Goal: Information Seeking & Learning: Learn about a topic

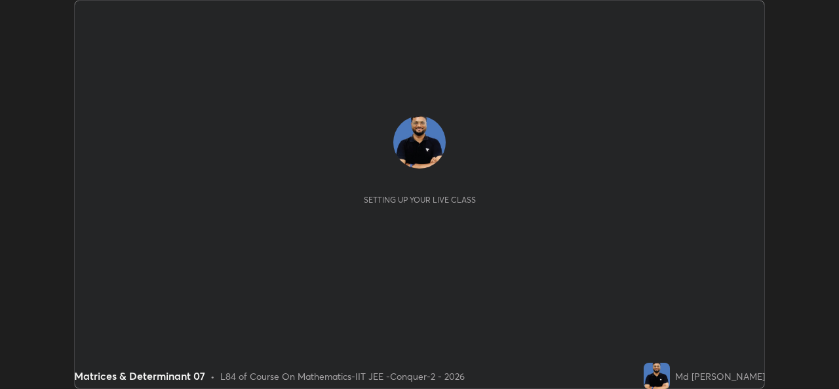
scroll to position [389, 839]
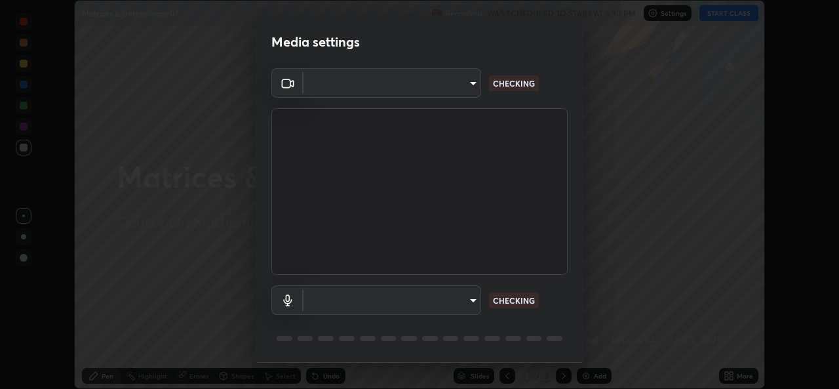
type input "1f41c6c9791060f8641ac520f6899d8620682ebda803063f8a141d25c78f08ec"
type input "f295510aab7fc519ba2ff16faa6f07a5746b517eedcb4ab4bf157618f1e6795d"
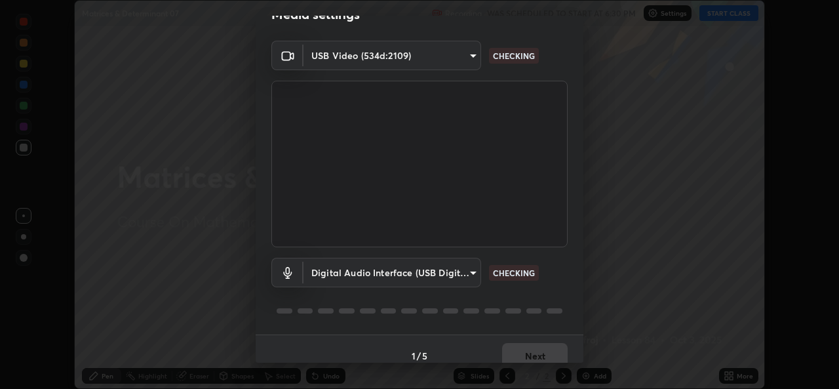
scroll to position [41, 0]
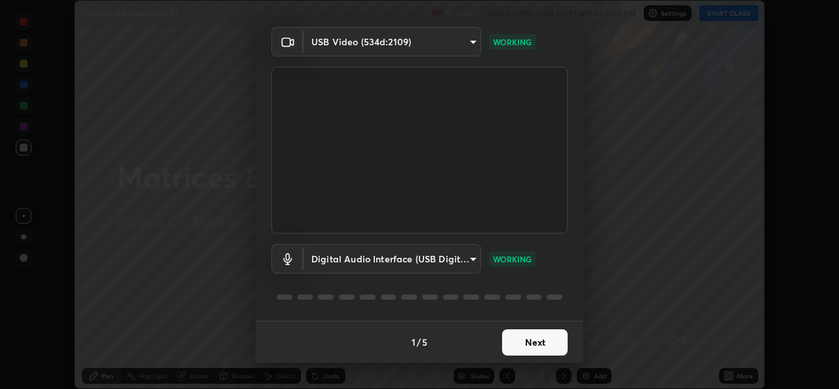
click at [517, 340] on button "Next" at bounding box center [535, 342] width 66 height 26
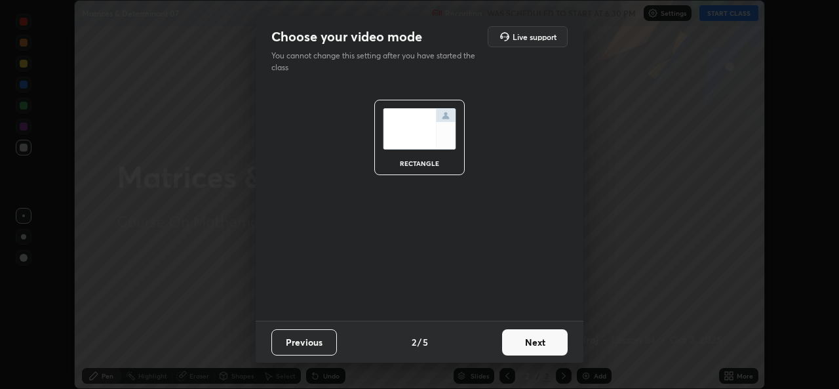
scroll to position [0, 0]
click at [520, 340] on button "Next" at bounding box center [535, 342] width 66 height 26
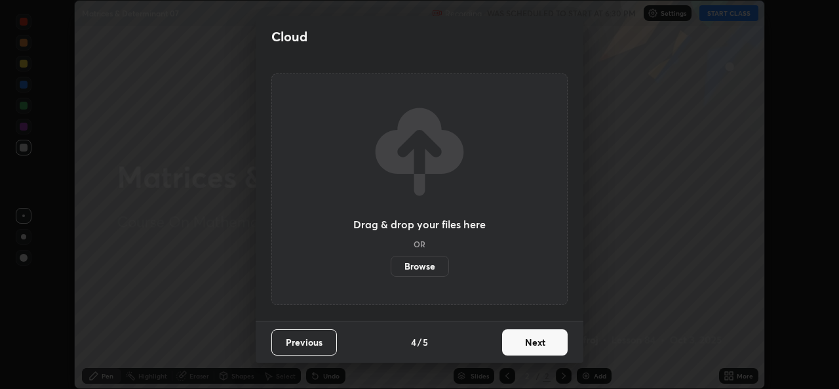
click at [518, 340] on button "Next" at bounding box center [535, 342] width 66 height 26
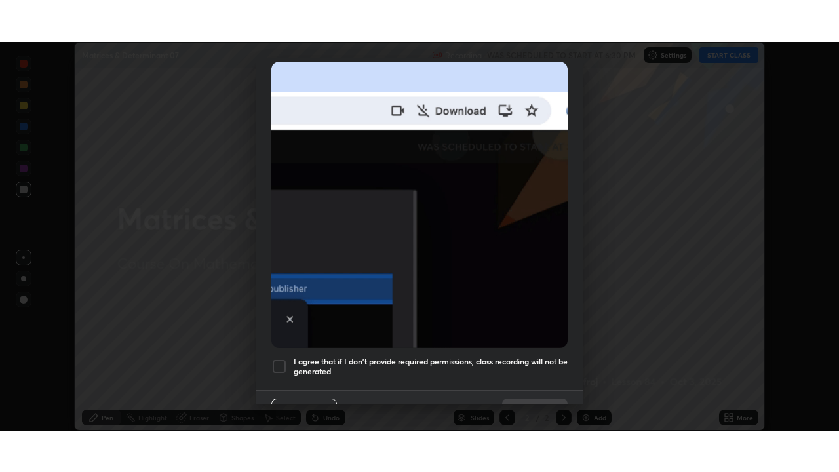
scroll to position [309, 0]
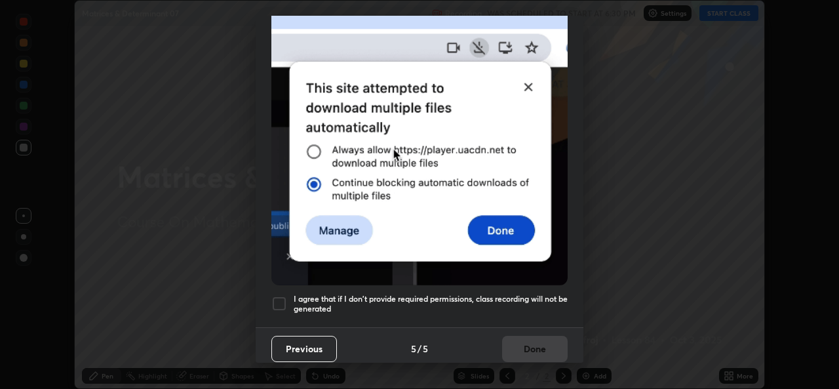
click at [371, 294] on h5 "I agree that if I don't provide required permissions, class recording will not …" at bounding box center [431, 304] width 274 height 20
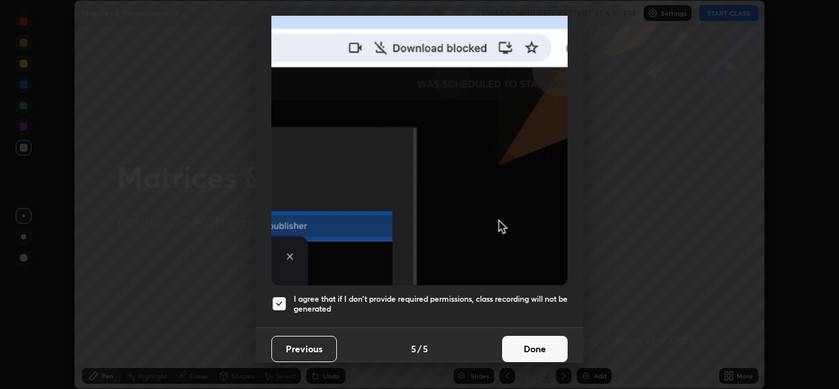
click at [524, 336] on button "Done" at bounding box center [535, 349] width 66 height 26
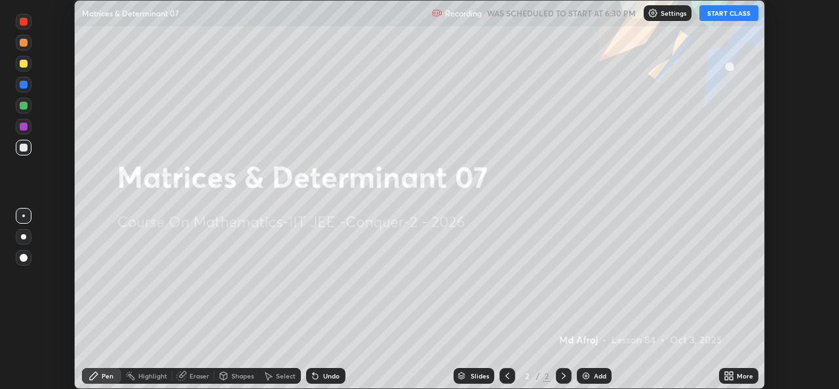
click at [732, 11] on button "START CLASS" at bounding box center [729, 13] width 59 height 16
click at [732, 372] on icon at bounding box center [731, 373] width 3 height 3
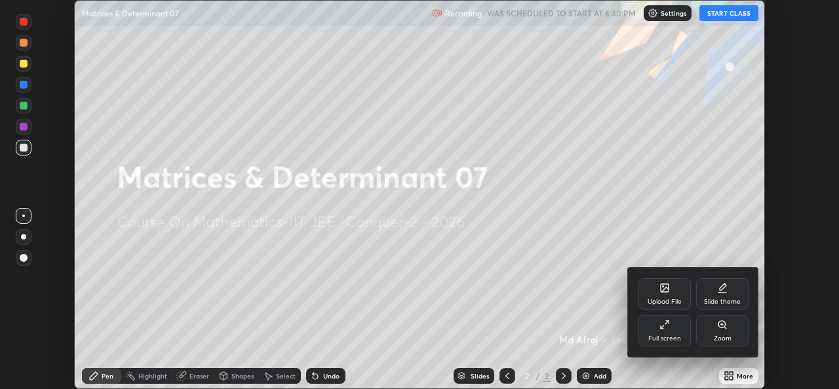
click at [662, 330] on div "Full screen" at bounding box center [665, 330] width 52 height 31
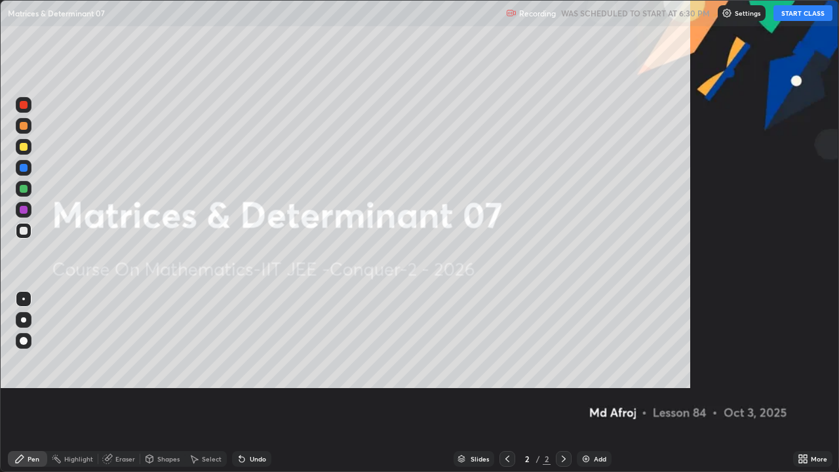
scroll to position [472, 839]
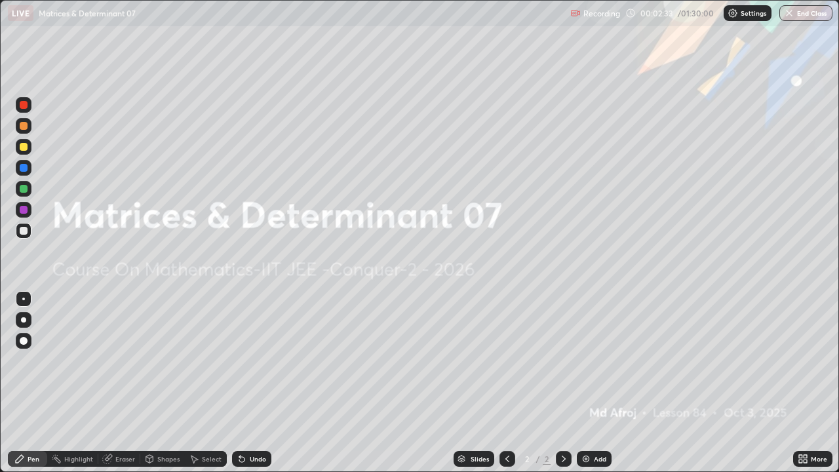
click at [595, 388] on div "Add" at bounding box center [600, 459] width 12 height 7
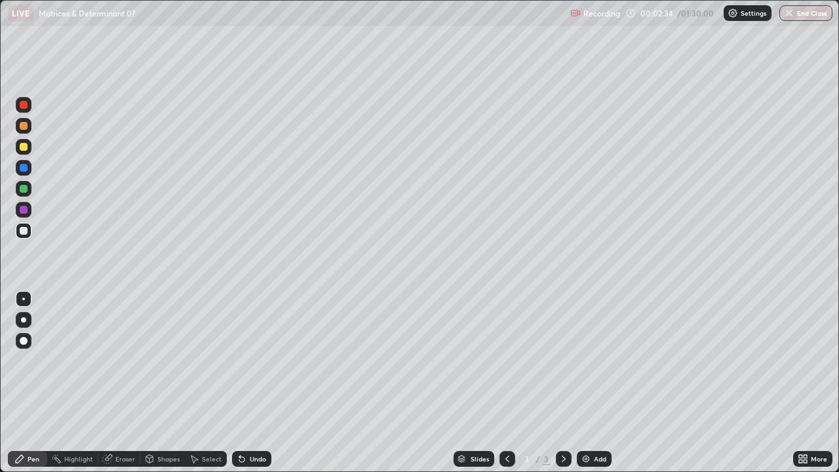
click at [24, 146] on div at bounding box center [24, 147] width 8 height 8
click at [246, 388] on div "Undo" at bounding box center [251, 459] width 39 height 16
click at [250, 388] on div "Undo" at bounding box center [258, 459] width 16 height 7
click at [251, 388] on div "Undo" at bounding box center [258, 459] width 16 height 7
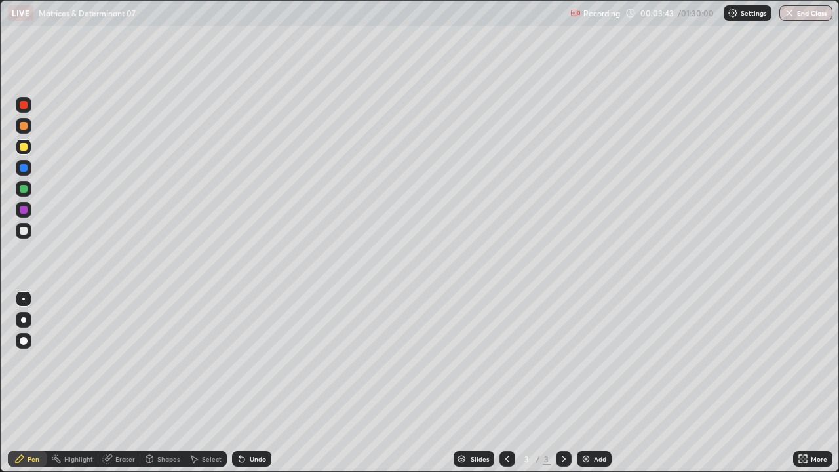
click at [245, 388] on div "Undo" at bounding box center [251, 459] width 39 height 16
click at [248, 388] on div "Undo" at bounding box center [251, 459] width 39 height 16
click at [250, 388] on div "Undo" at bounding box center [258, 459] width 16 height 7
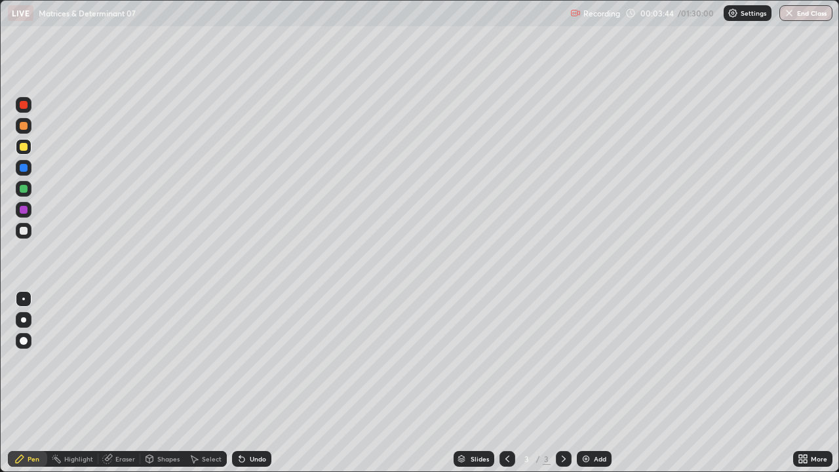
click at [245, 388] on icon at bounding box center [242, 459] width 10 height 10
click at [247, 388] on div "Undo" at bounding box center [251, 459] width 39 height 16
click at [250, 388] on div "Undo" at bounding box center [251, 459] width 39 height 16
click at [245, 388] on div "Undo" at bounding box center [251, 459] width 39 height 16
click at [249, 388] on div "Undo" at bounding box center [251, 459] width 39 height 16
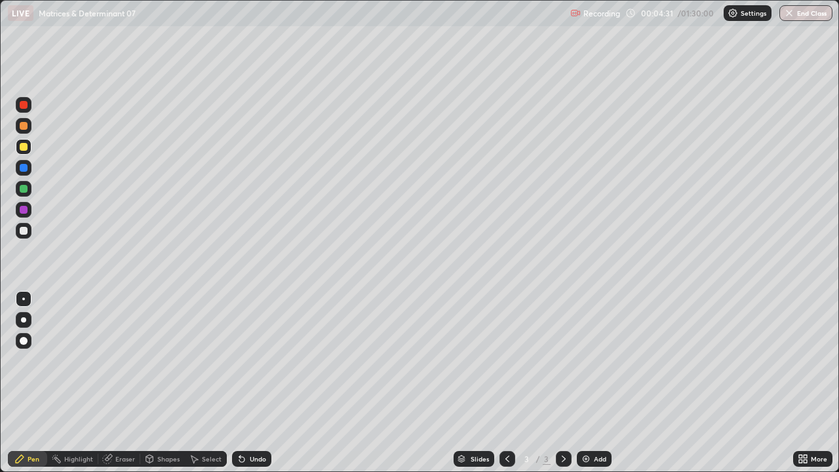
click at [251, 388] on div "Undo" at bounding box center [258, 459] width 16 height 7
click at [595, 388] on div "Add" at bounding box center [600, 459] width 12 height 7
click at [589, 388] on img at bounding box center [586, 459] width 10 height 10
click at [254, 388] on div "Undo" at bounding box center [251, 459] width 39 height 16
click at [590, 388] on img at bounding box center [586, 459] width 10 height 10
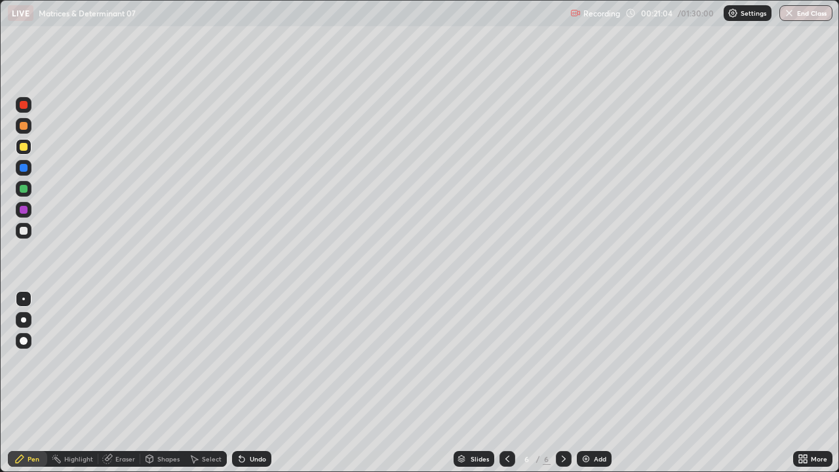
click at [508, 388] on icon at bounding box center [507, 459] width 10 height 10
click at [557, 388] on div at bounding box center [564, 459] width 16 height 16
click at [504, 388] on div at bounding box center [508, 459] width 16 height 16
click at [563, 388] on icon at bounding box center [564, 459] width 10 height 10
click at [506, 388] on div at bounding box center [508, 459] width 16 height 16
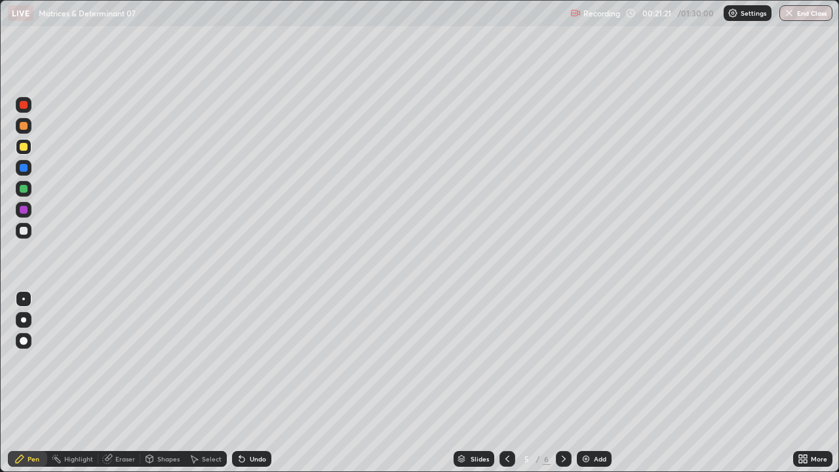
click at [561, 388] on icon at bounding box center [564, 459] width 10 height 10
click at [508, 388] on icon at bounding box center [507, 459] width 10 height 10
click at [564, 388] on icon at bounding box center [564, 459] width 10 height 10
click at [591, 388] on div "Add" at bounding box center [594, 459] width 35 height 16
click at [253, 388] on div "Undo" at bounding box center [258, 459] width 16 height 7
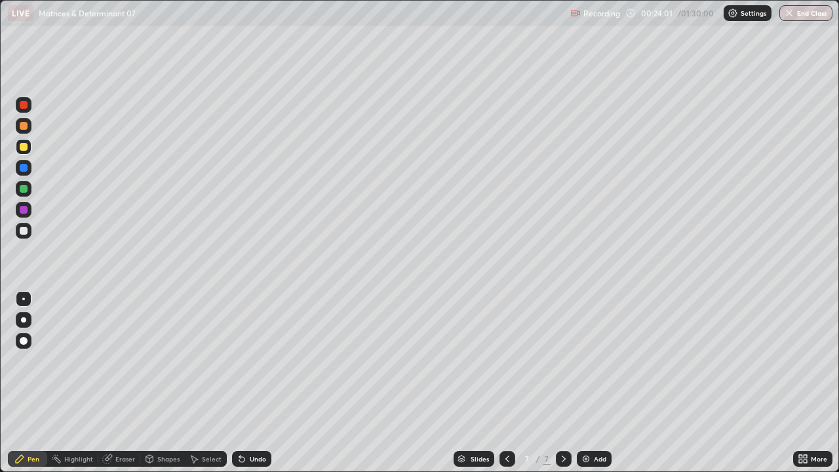
click at [24, 206] on div at bounding box center [24, 210] width 8 height 8
click at [25, 171] on div at bounding box center [24, 168] width 8 height 8
click at [587, 388] on img at bounding box center [586, 459] width 10 height 10
click at [507, 388] on icon at bounding box center [507, 459] width 10 height 10
click at [563, 388] on icon at bounding box center [564, 459] width 10 height 10
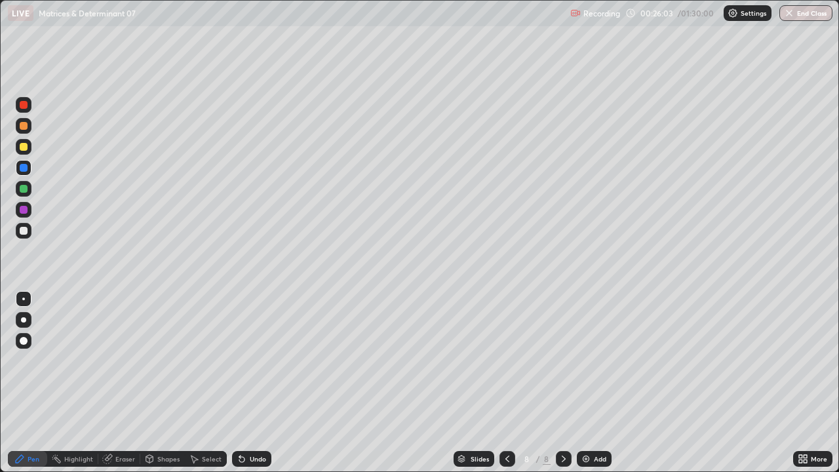
click at [256, 388] on div "Undo" at bounding box center [258, 459] width 16 height 7
click at [253, 388] on div "Undo" at bounding box center [258, 459] width 16 height 7
click at [589, 388] on div "Add" at bounding box center [594, 459] width 35 height 16
click at [500, 388] on div at bounding box center [508, 459] width 16 height 26
click at [503, 388] on div at bounding box center [508, 459] width 16 height 16
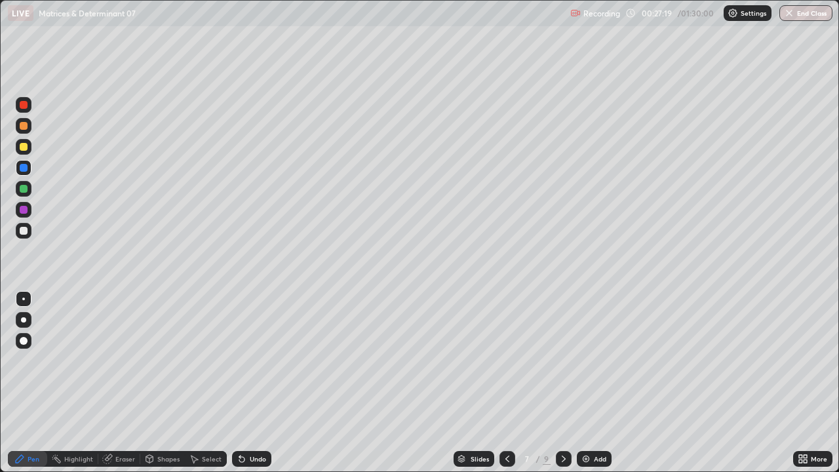
click at [563, 388] on icon at bounding box center [564, 459] width 10 height 10
click at [562, 388] on icon at bounding box center [564, 459] width 10 height 10
click at [582, 388] on img at bounding box center [586, 459] width 10 height 10
click at [22, 147] on div at bounding box center [24, 147] width 8 height 8
click at [240, 388] on icon at bounding box center [241, 459] width 5 height 5
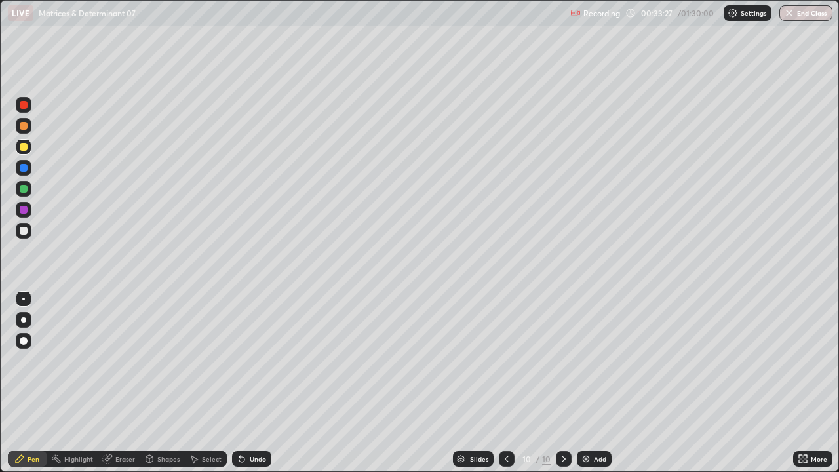
click at [244, 388] on icon at bounding box center [242, 459] width 10 height 10
click at [240, 388] on icon at bounding box center [241, 459] width 5 height 5
click at [253, 388] on div "Undo" at bounding box center [258, 459] width 16 height 7
click at [250, 388] on div "Undo" at bounding box center [258, 459] width 16 height 7
click at [254, 388] on div "Undo" at bounding box center [258, 459] width 16 height 7
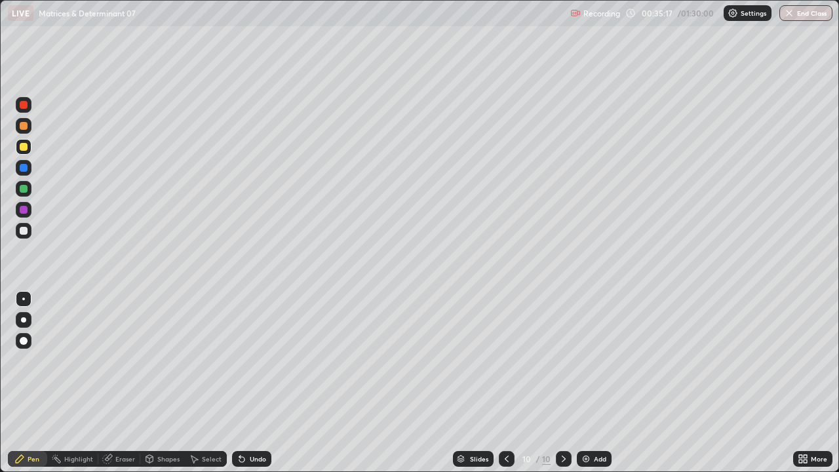
click at [247, 388] on div "Undo" at bounding box center [251, 459] width 39 height 16
click at [591, 388] on div "Add" at bounding box center [594, 459] width 35 height 16
click at [506, 388] on icon at bounding box center [507, 459] width 10 height 10
click at [563, 388] on icon at bounding box center [564, 459] width 10 height 10
click at [506, 388] on icon at bounding box center [507, 459] width 10 height 10
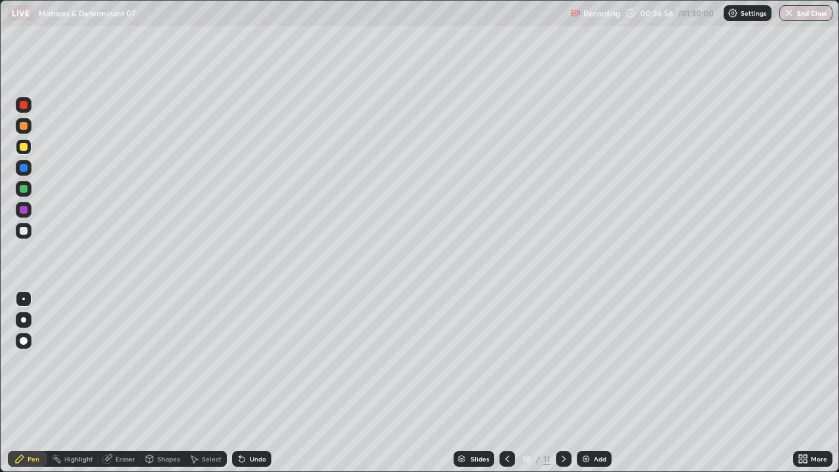
click at [556, 388] on div at bounding box center [564, 459] width 16 height 16
click at [115, 388] on div "Eraser" at bounding box center [125, 459] width 20 height 7
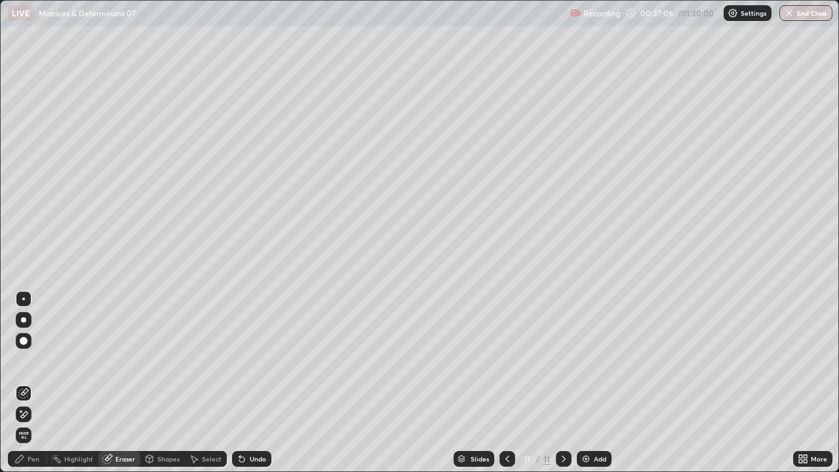
click at [33, 388] on div "Pen" at bounding box center [34, 459] width 12 height 7
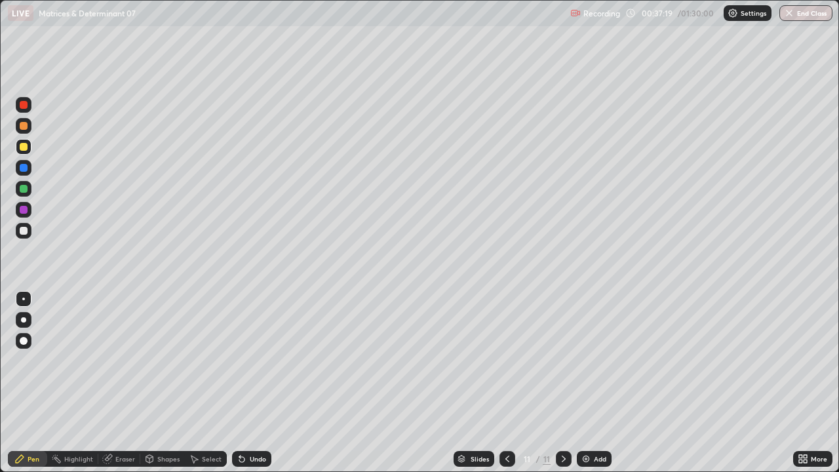
click at [504, 388] on icon at bounding box center [507, 459] width 10 height 10
click at [562, 388] on icon at bounding box center [564, 459] width 10 height 10
click at [504, 388] on icon at bounding box center [507, 459] width 10 height 10
click at [561, 388] on icon at bounding box center [564, 459] width 10 height 10
click at [506, 388] on icon at bounding box center [507, 459] width 10 height 10
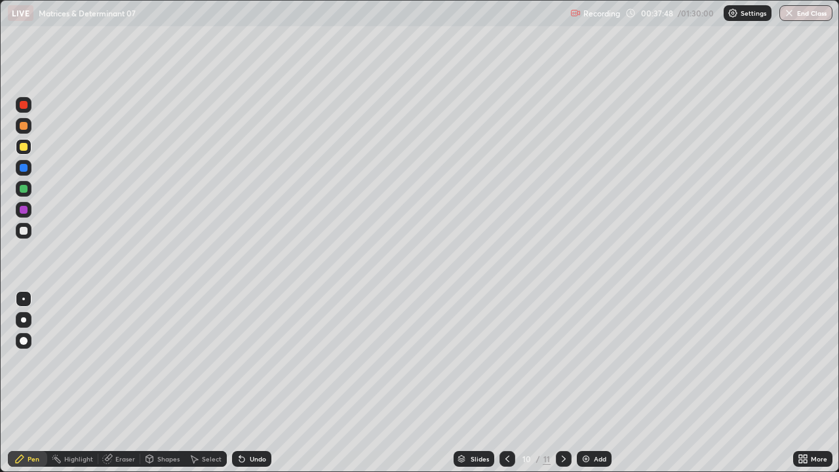
click at [561, 388] on icon at bounding box center [564, 459] width 10 height 10
click at [500, 388] on div at bounding box center [508, 459] width 16 height 16
click at [563, 388] on icon at bounding box center [564, 459] width 10 height 10
click at [254, 388] on div "Undo" at bounding box center [258, 459] width 16 height 7
click at [506, 388] on icon at bounding box center [507, 459] width 10 height 10
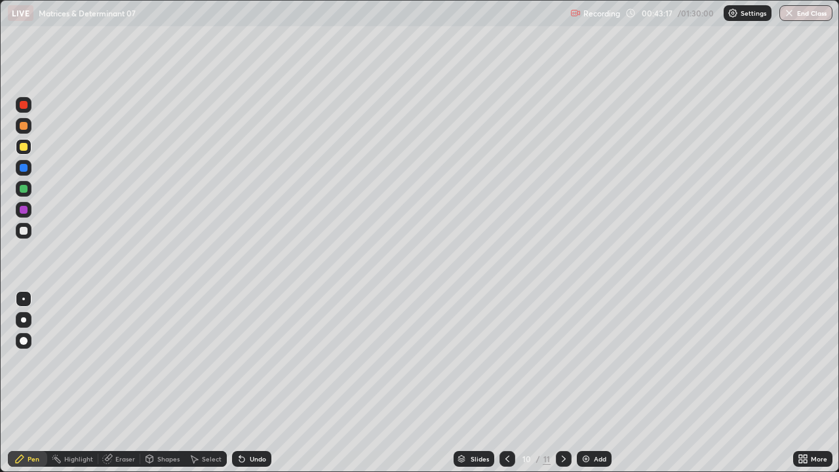
click at [563, 388] on icon at bounding box center [564, 459] width 10 height 10
click at [506, 388] on icon at bounding box center [507, 459] width 10 height 10
click at [563, 388] on icon at bounding box center [564, 459] width 10 height 10
click at [121, 388] on div "Eraser" at bounding box center [125, 459] width 20 height 7
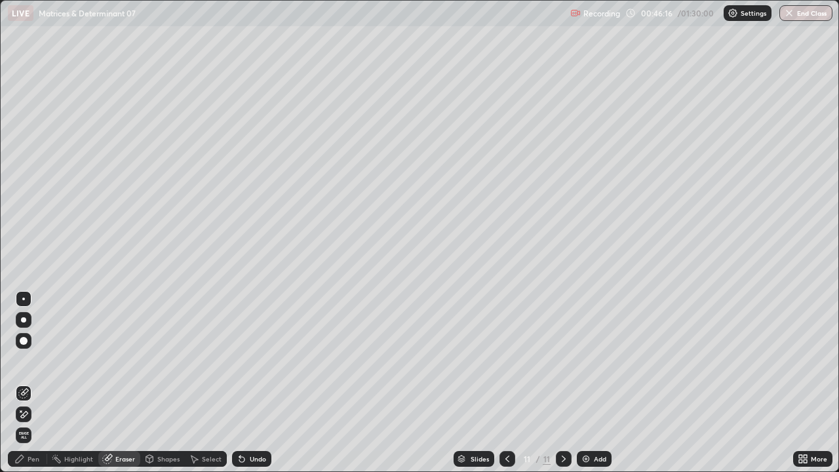
click at [24, 341] on div at bounding box center [24, 341] width 8 height 8
click at [205, 388] on div "Select" at bounding box center [206, 459] width 42 height 16
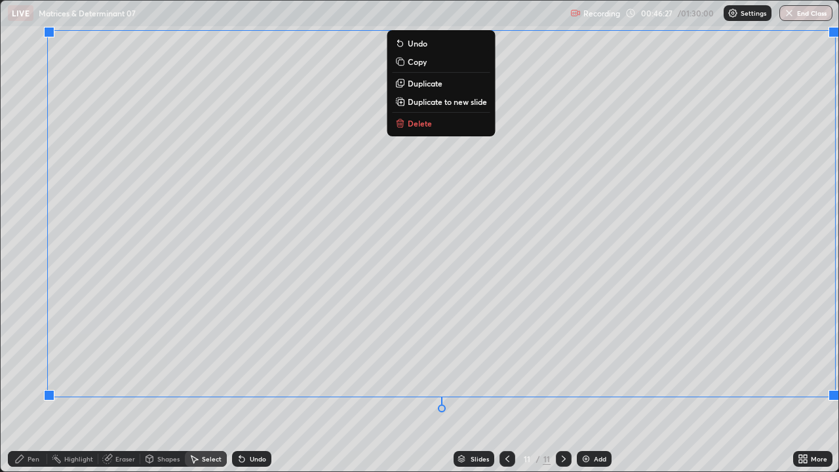
click at [417, 120] on p "Delete" at bounding box center [420, 123] width 24 height 10
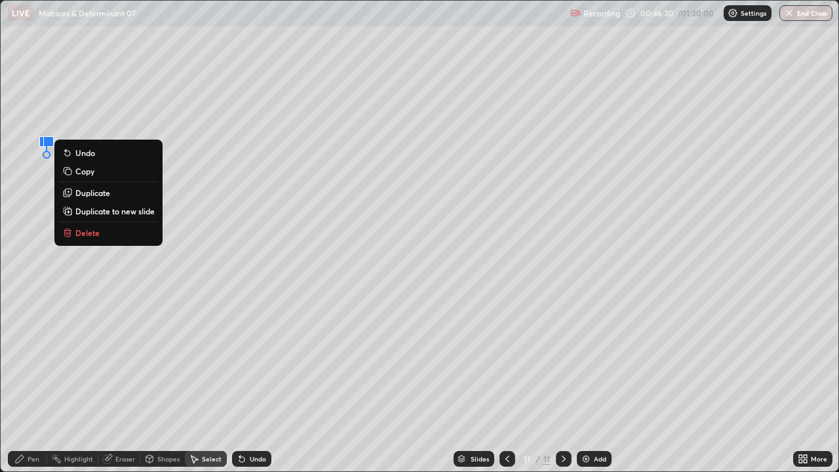
click at [106, 233] on button "Delete" at bounding box center [109, 233] width 98 height 16
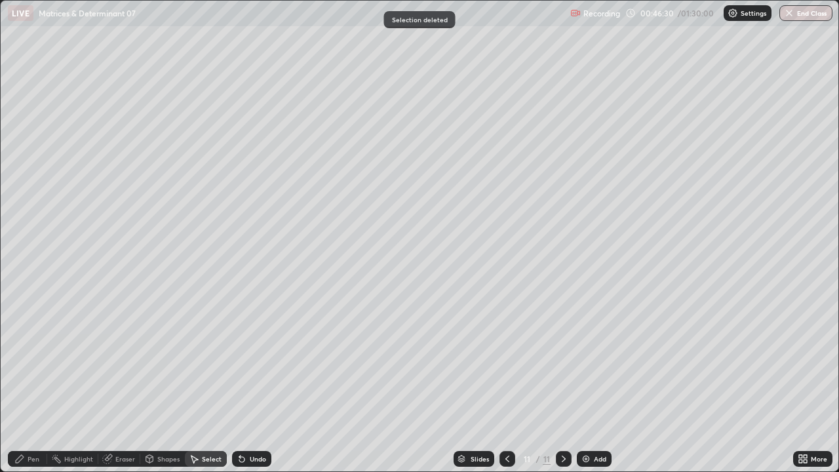
click at [24, 388] on icon at bounding box center [19, 459] width 10 height 10
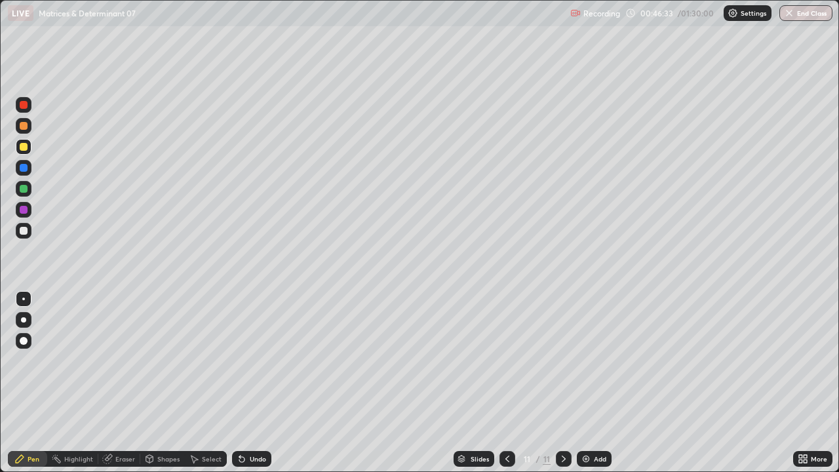
click at [500, 388] on div at bounding box center [508, 459] width 16 height 16
click at [563, 388] on icon at bounding box center [564, 459] width 10 height 10
click at [506, 388] on icon at bounding box center [507, 459] width 10 height 10
click at [563, 388] on icon at bounding box center [564, 459] width 10 height 10
click at [507, 388] on icon at bounding box center [508, 459] width 4 height 7
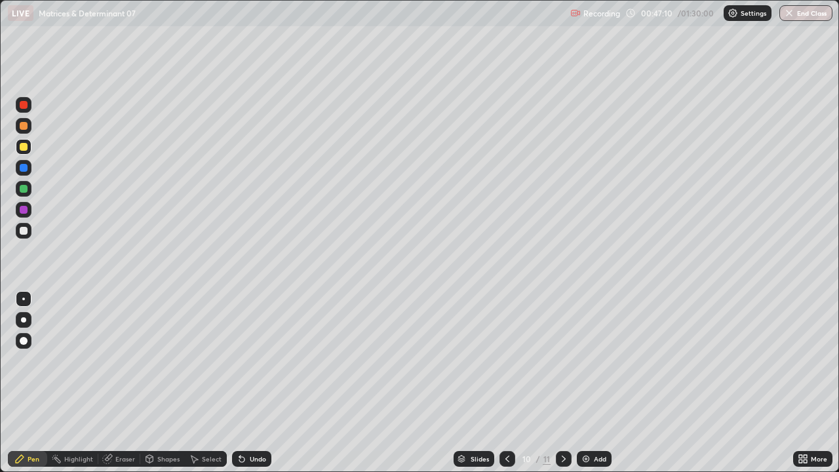
click at [563, 388] on icon at bounding box center [564, 459] width 10 height 10
click at [106, 388] on icon at bounding box center [107, 459] width 9 height 9
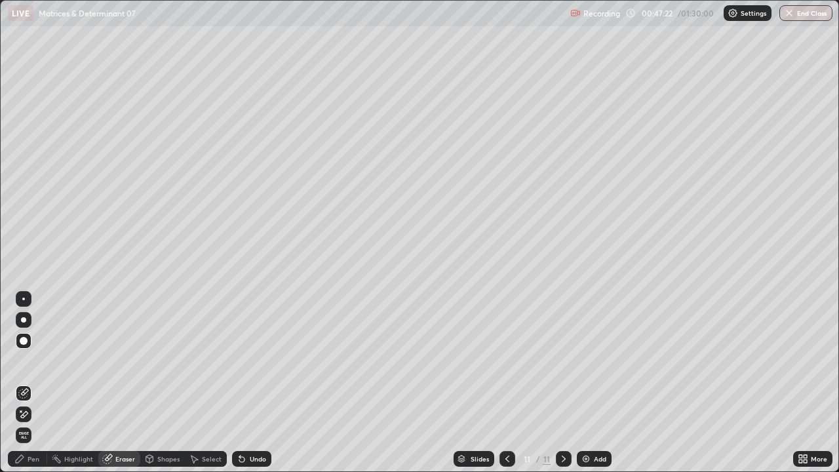
click at [24, 388] on icon at bounding box center [19, 459] width 10 height 10
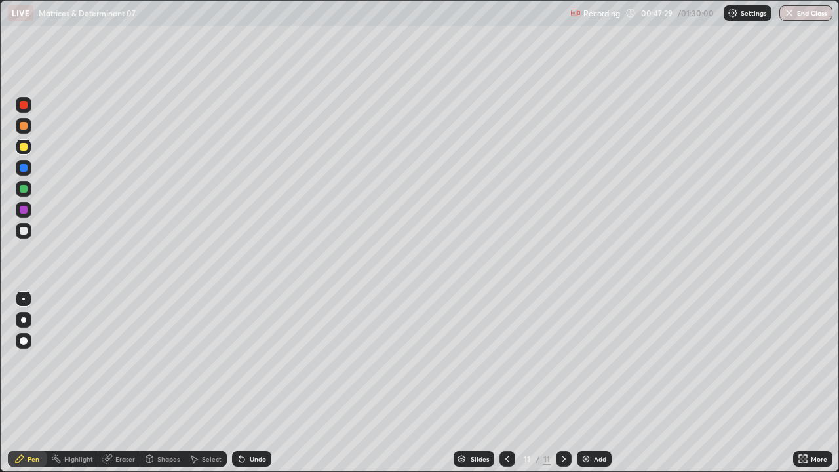
click at [506, 388] on icon at bounding box center [507, 459] width 10 height 10
click at [563, 388] on icon at bounding box center [564, 459] width 10 height 10
click at [245, 388] on div "Undo" at bounding box center [251, 459] width 39 height 16
click at [239, 388] on icon at bounding box center [239, 456] width 1 height 1
click at [245, 388] on div "Undo" at bounding box center [251, 459] width 39 height 16
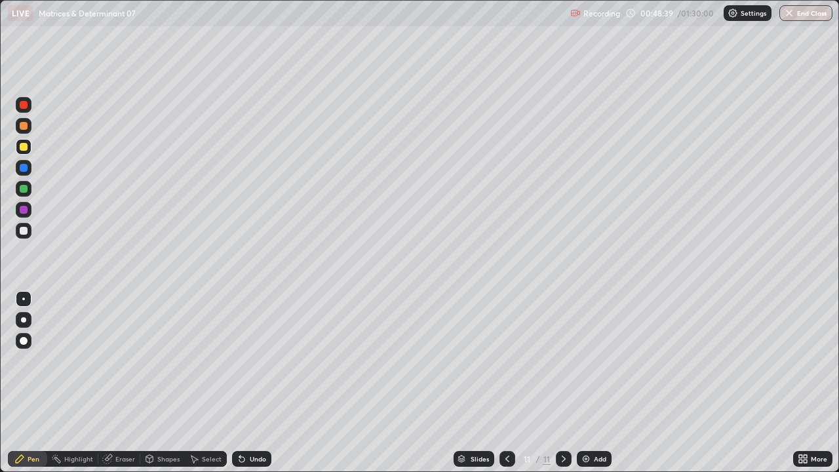
click at [245, 388] on icon at bounding box center [242, 459] width 10 height 10
click at [805, 13] on button "End Class" at bounding box center [806, 13] width 53 height 16
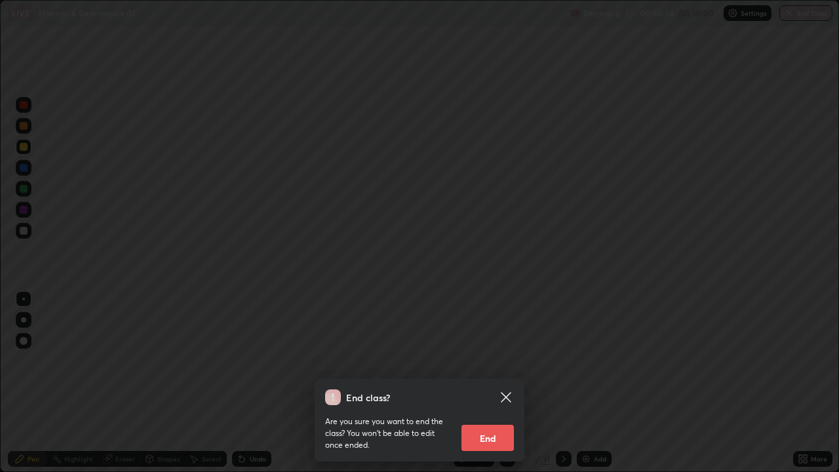
click at [504, 388] on button "End" at bounding box center [488, 438] width 52 height 26
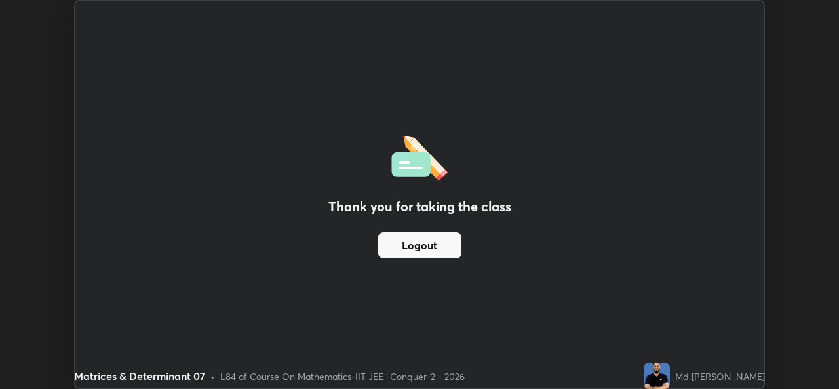
scroll to position [389, 839]
